Goal: Answer question/provide support: Share knowledge or assist other users

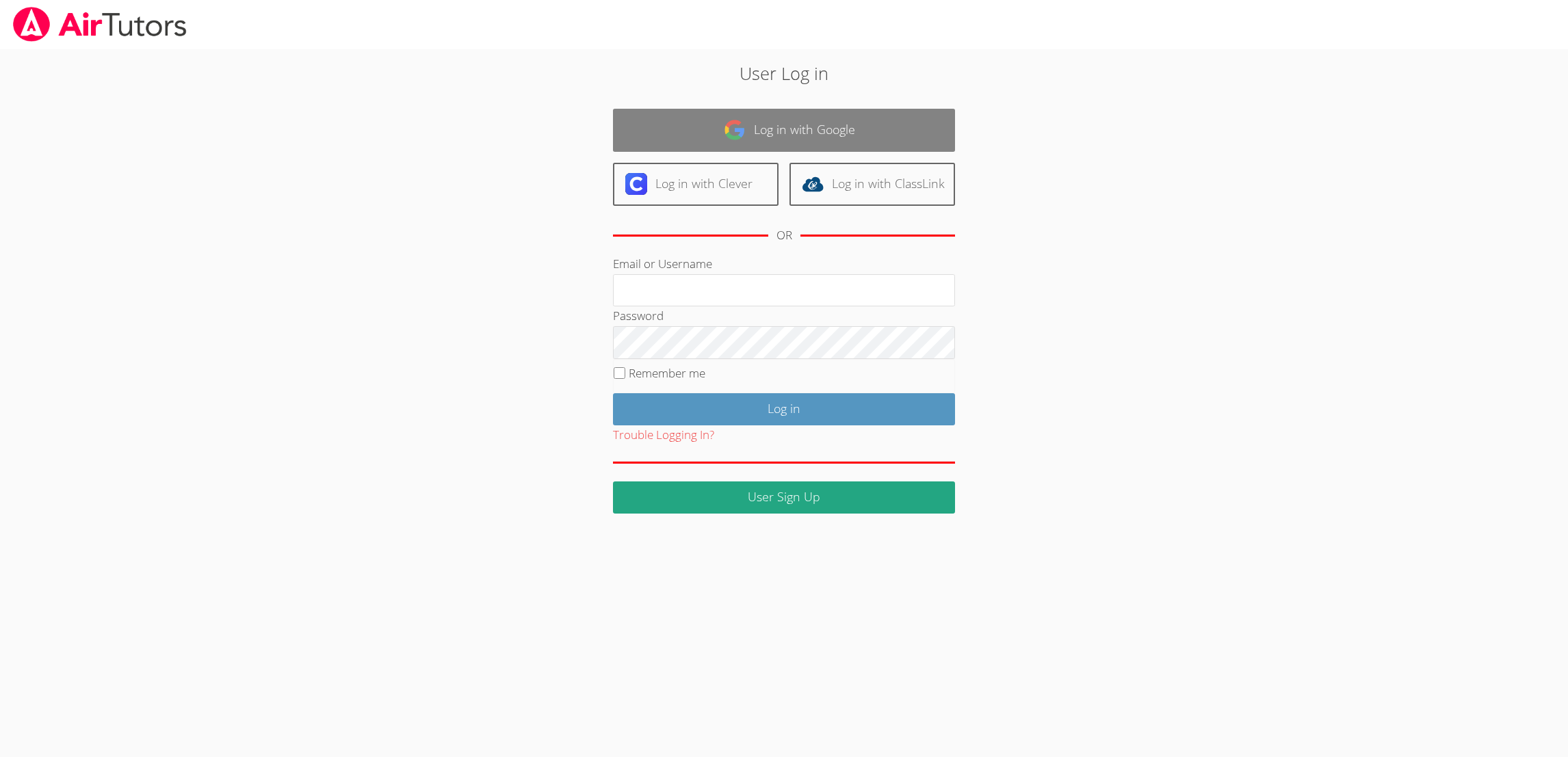
click at [872, 125] on link "Log in with Google" at bounding box center [783, 130] width 342 height 43
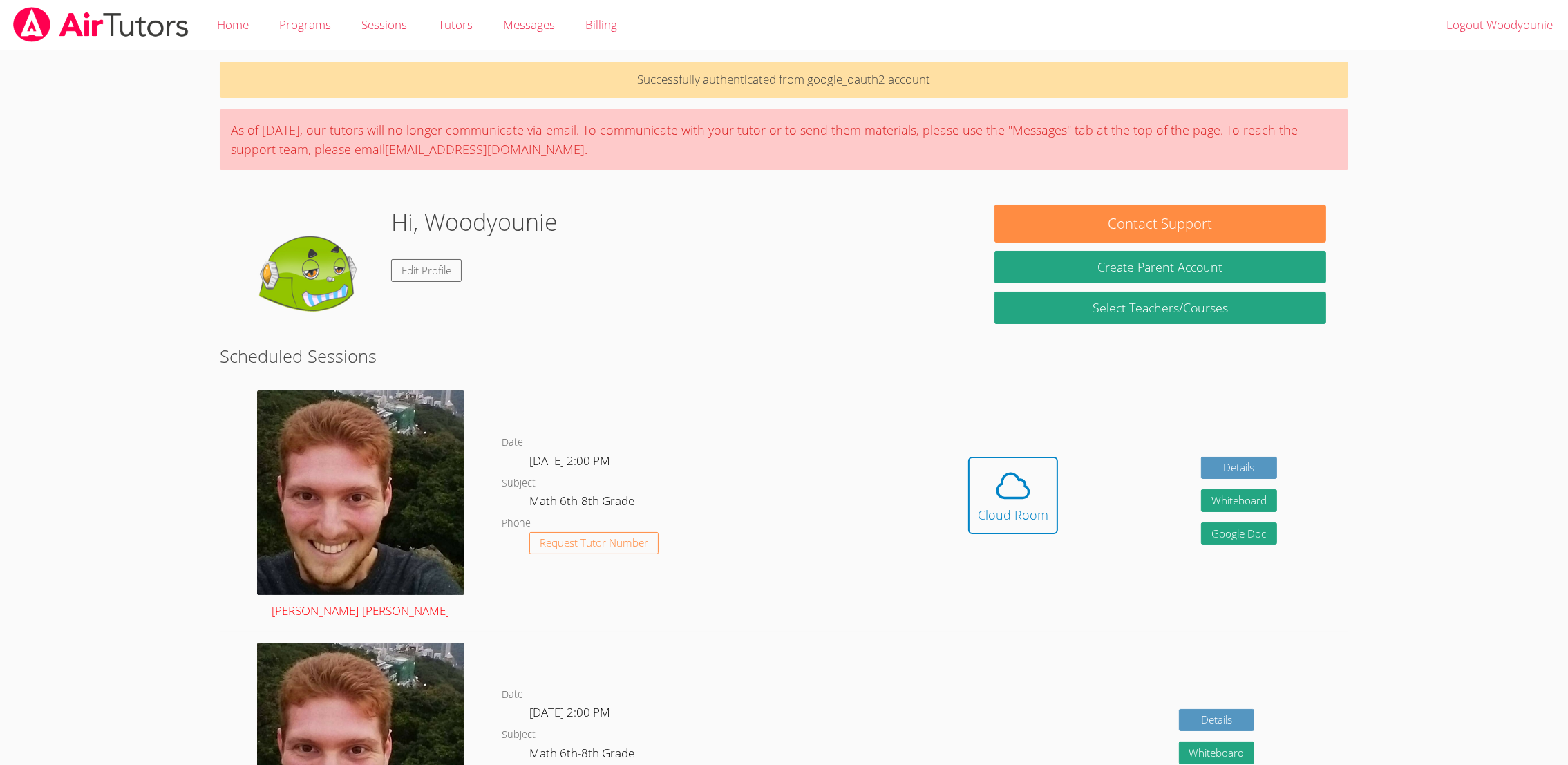
click at [384, 500] on img at bounding box center [361, 492] width 207 height 205
click at [1011, 493] on icon at bounding box center [1012, 485] width 38 height 38
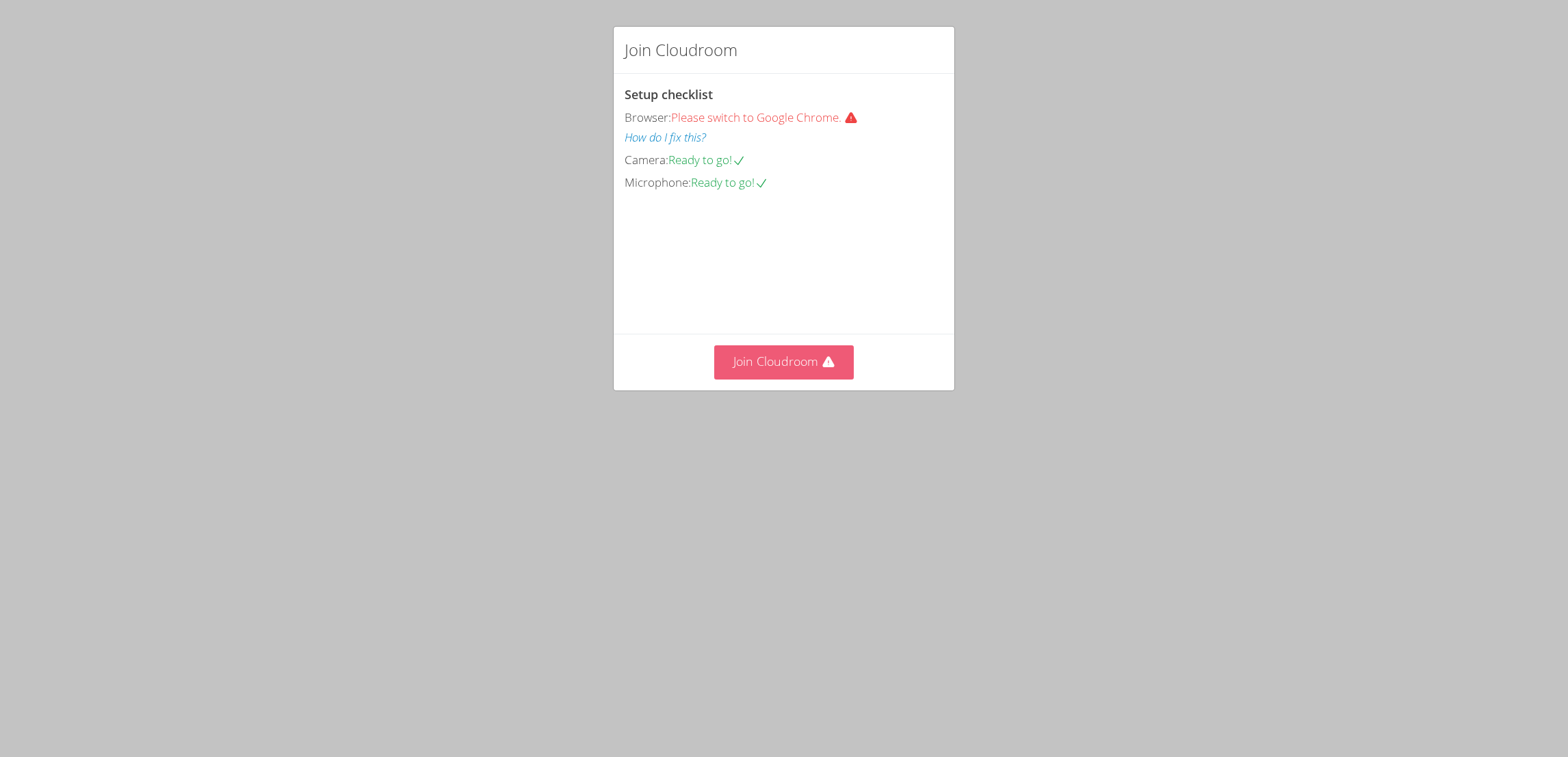
click at [799, 379] on button "Join Cloudroom" at bounding box center [785, 361] width 141 height 33
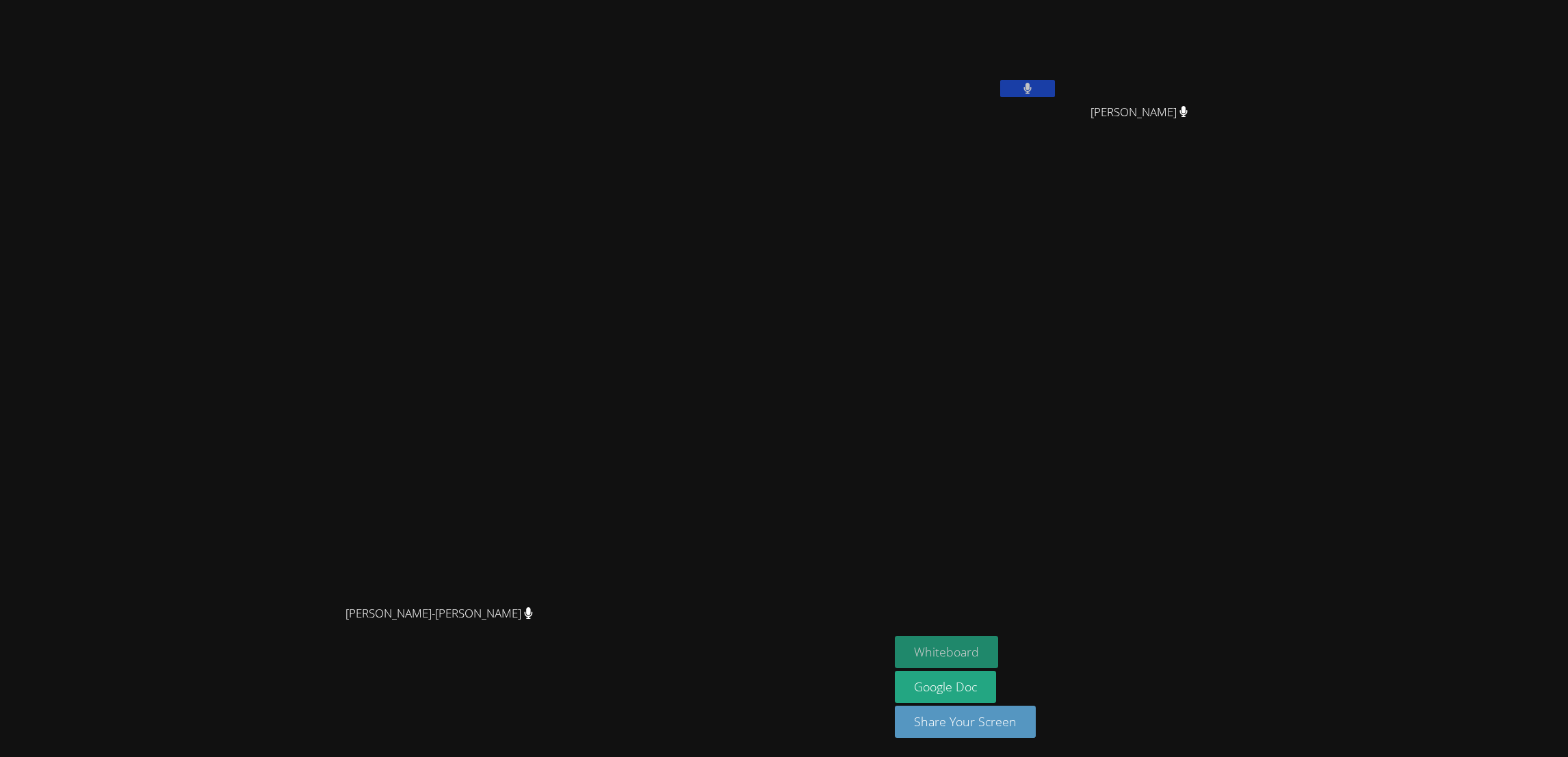
click at [906, 654] on button "Whiteboard" at bounding box center [946, 652] width 103 height 32
click at [1000, 85] on button at bounding box center [1027, 88] width 55 height 17
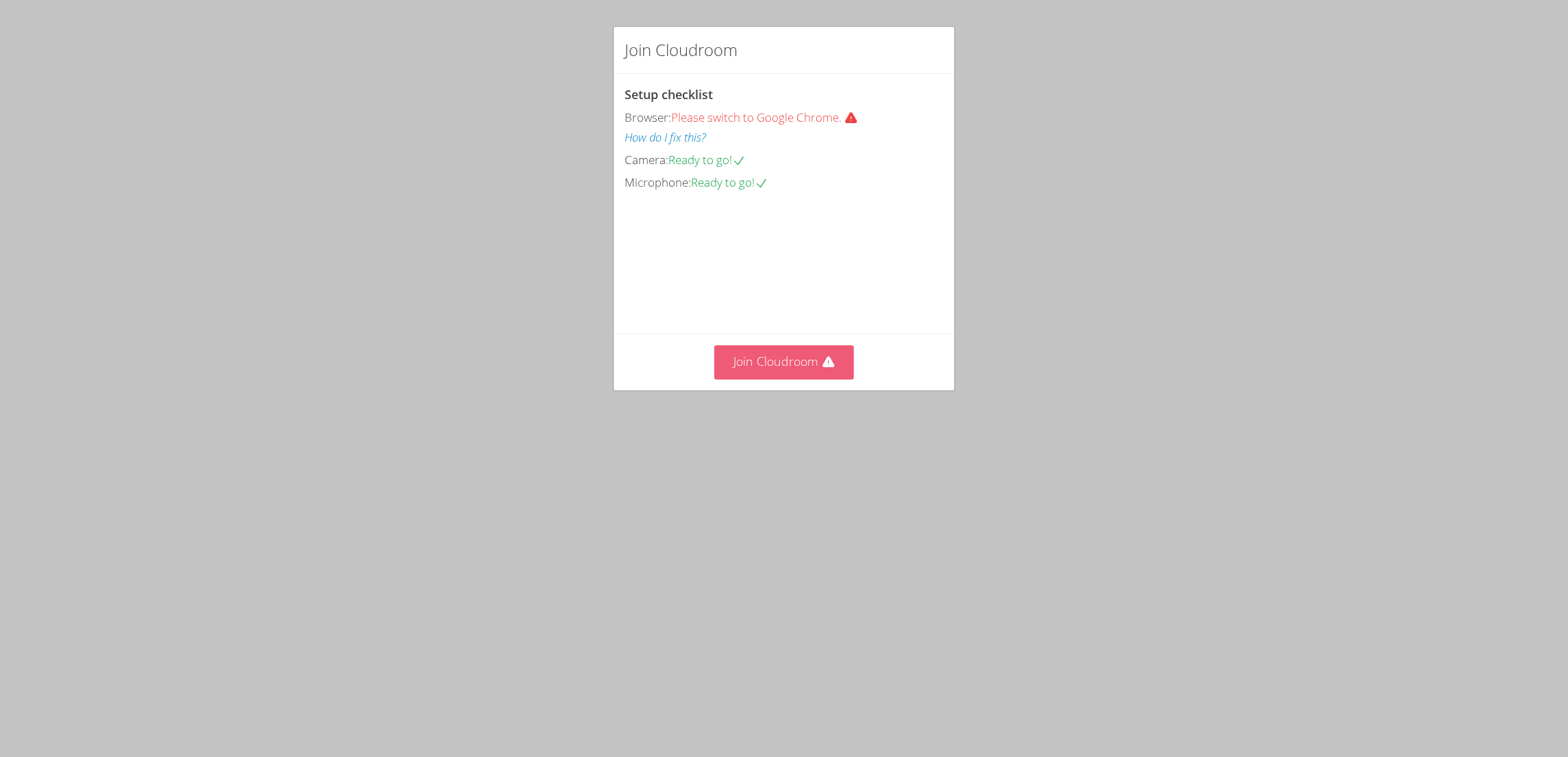
click at [777, 379] on button "Join Cloudroom" at bounding box center [785, 361] width 141 height 33
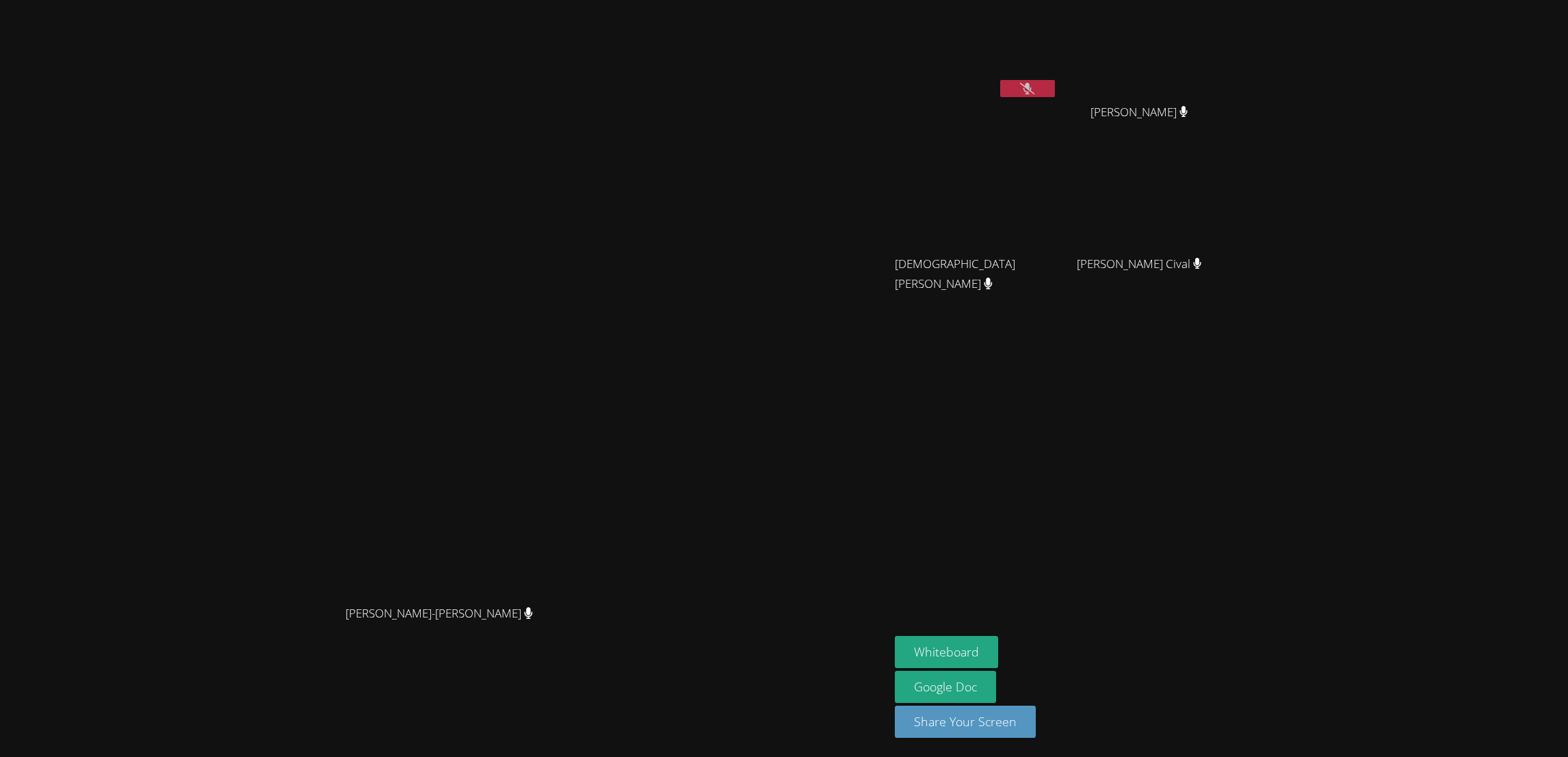
click at [1035, 86] on icon at bounding box center [1027, 88] width 15 height 11
click at [1055, 86] on button at bounding box center [1027, 88] width 55 height 17
click at [1031, 86] on icon at bounding box center [1027, 88] width 8 height 11
click at [1035, 91] on icon at bounding box center [1027, 88] width 15 height 11
click at [1031, 86] on icon at bounding box center [1027, 88] width 8 height 11
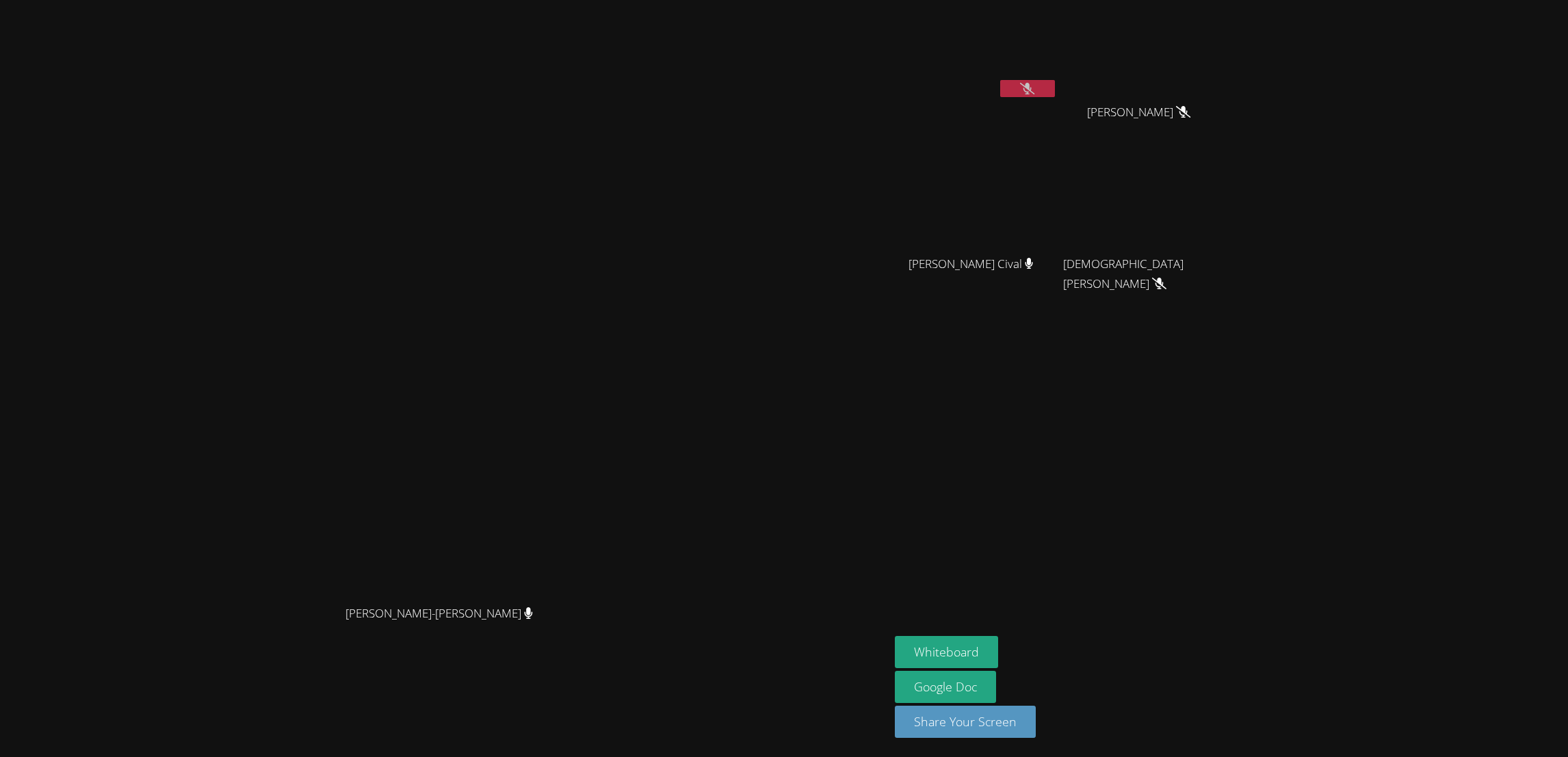
click at [1055, 86] on button at bounding box center [1027, 88] width 55 height 17
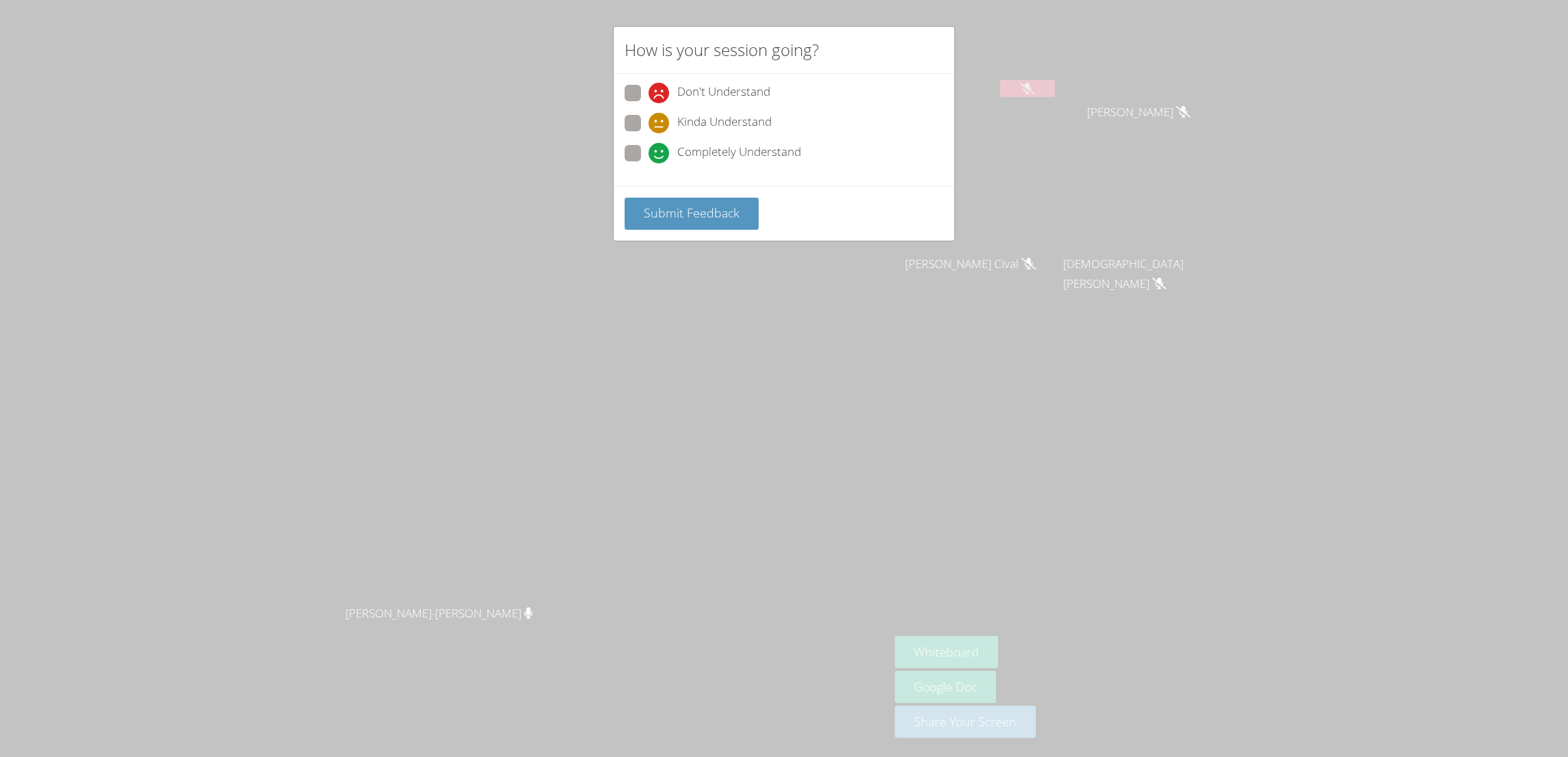
click at [648, 163] on span at bounding box center [648, 163] width 0 height 0
click at [648, 147] on input "Completely Understand" at bounding box center [654, 150] width 11 height 11
radio input "true"
click at [662, 187] on div "Submit Feedback" at bounding box center [784, 213] width 341 height 55
click at [659, 204] on span "Submit Feedback" at bounding box center [691, 212] width 95 height 16
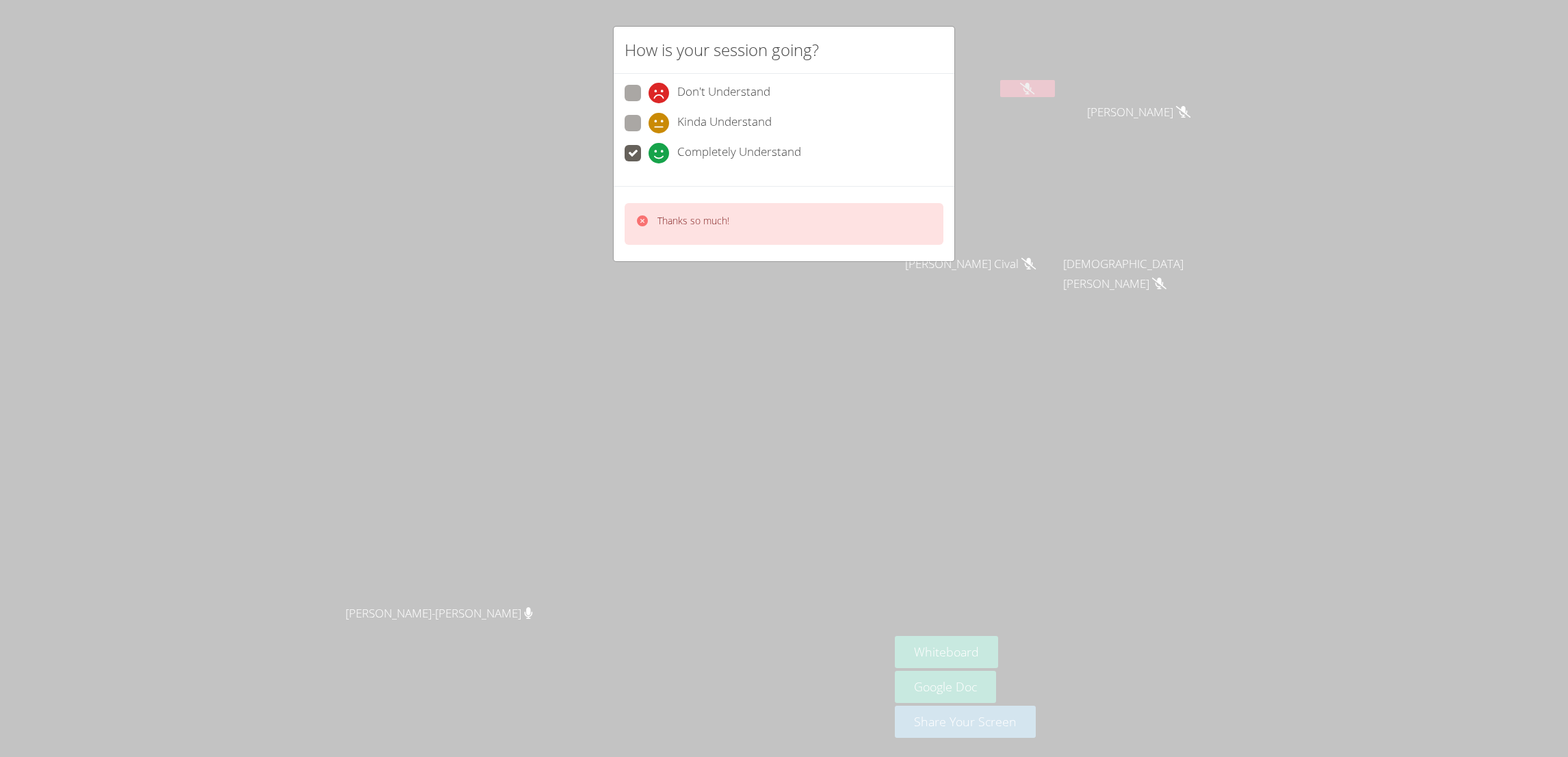
click at [664, 206] on div "Thanks so much!" at bounding box center [784, 224] width 318 height 42
drag, startPoint x: 659, startPoint y: 204, endPoint x: 745, endPoint y: 218, distance: 87.1
click at [745, 218] on div "Thanks so much!" at bounding box center [784, 224] width 318 height 42
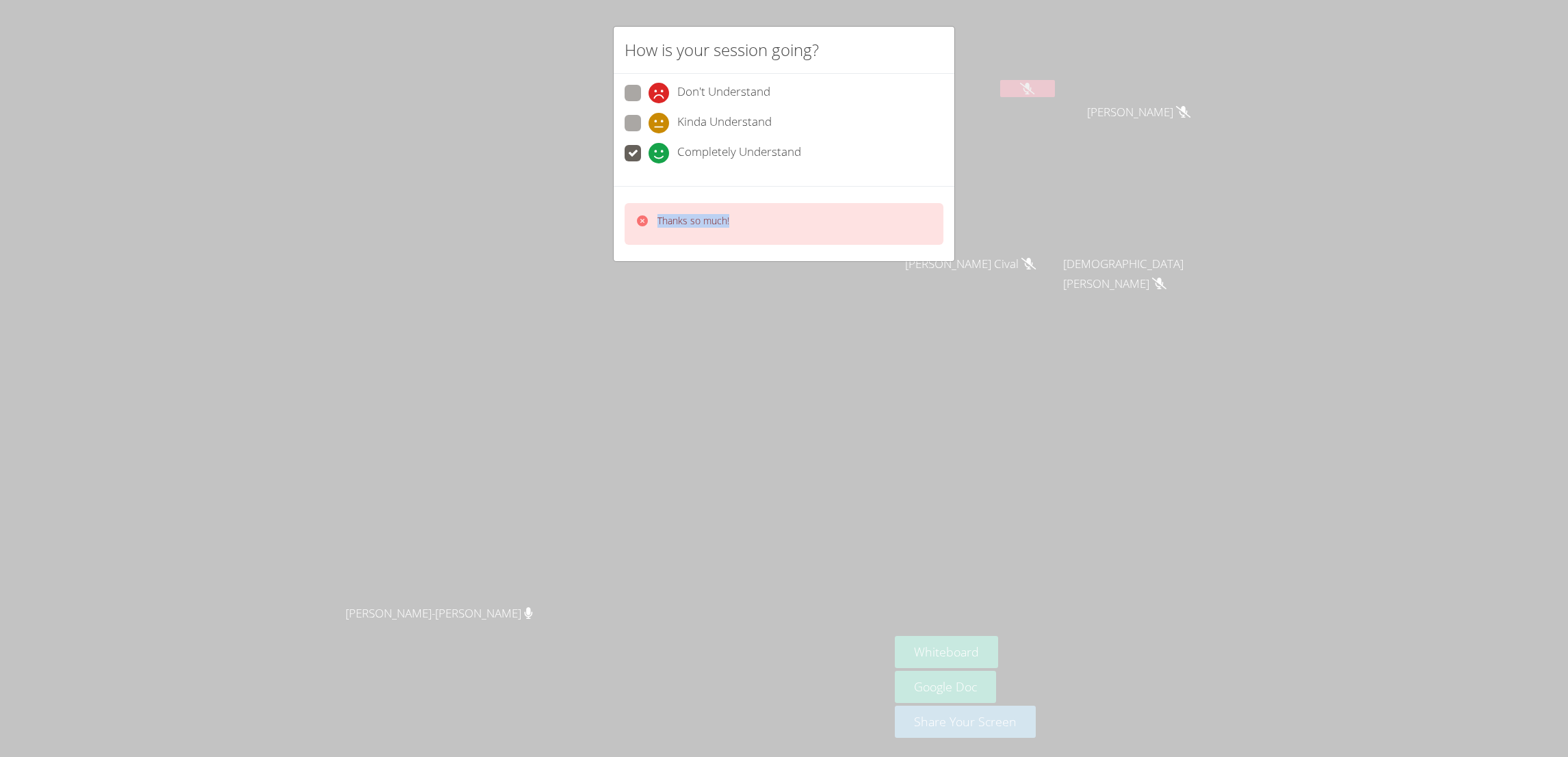
drag, startPoint x: 745, startPoint y: 218, endPoint x: 807, endPoint y: 204, distance: 63.6
click at [807, 204] on div "Thanks so much!" at bounding box center [784, 224] width 318 height 42
click at [744, 251] on div "Thanks so much!" at bounding box center [784, 223] width 341 height 75
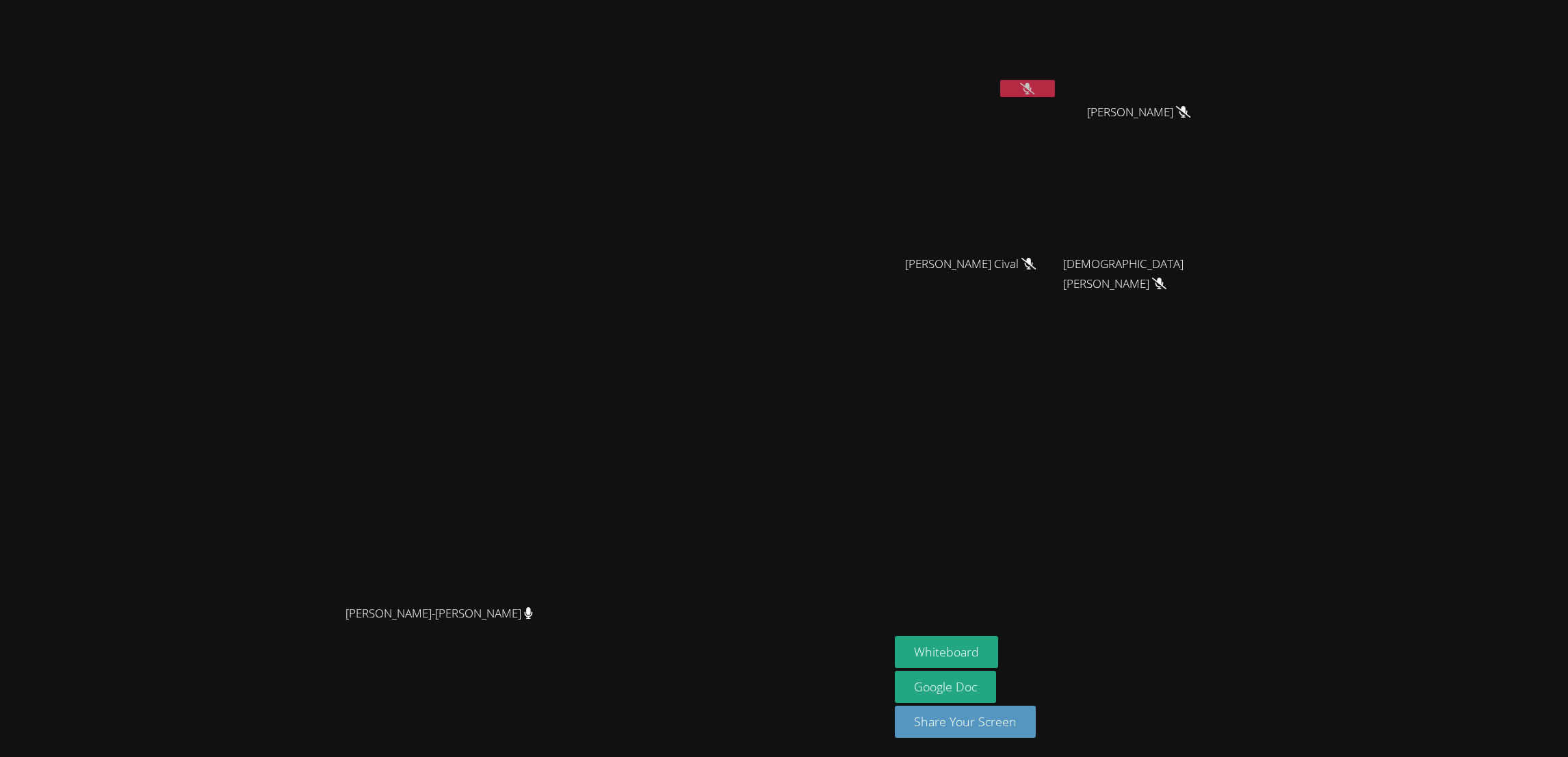
click at [1055, 90] on button at bounding box center [1027, 88] width 55 height 17
click at [1032, 93] on icon at bounding box center [1027, 88] width 9 height 11
